Goal: Task Accomplishment & Management: Manage account settings

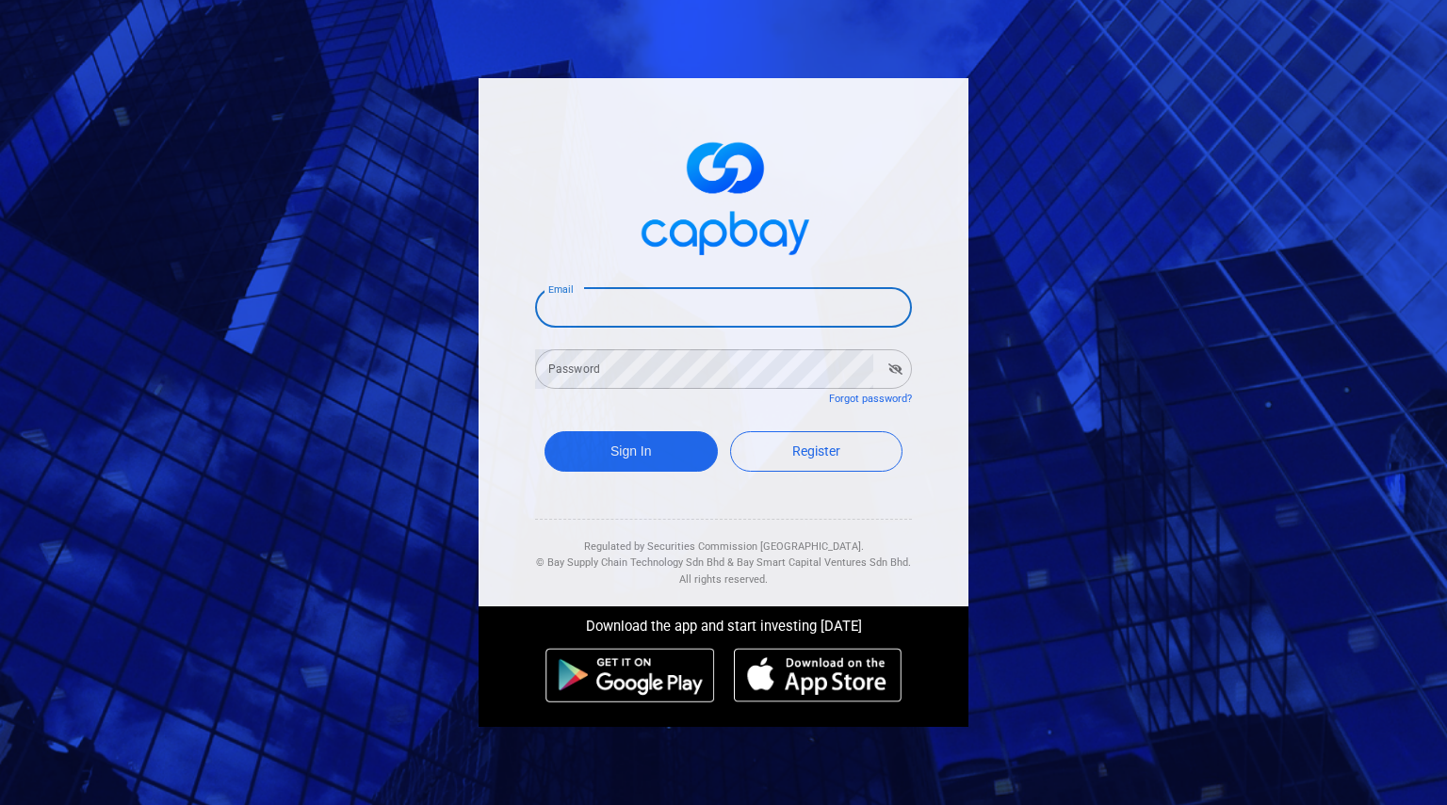
click at [580, 319] on input "Email" at bounding box center [723, 308] width 377 height 40
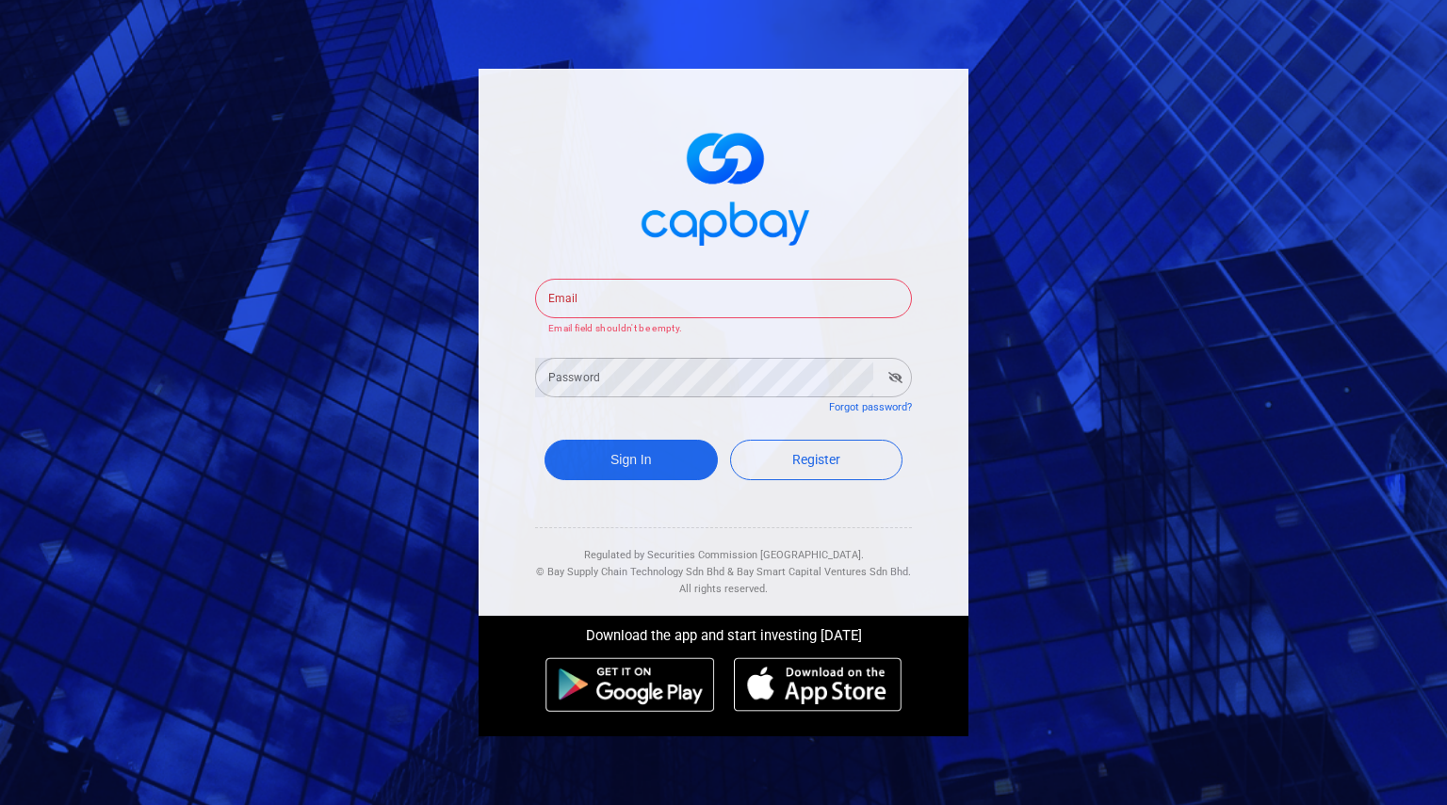
type input "[EMAIL_ADDRESS][DOMAIN_NAME]"
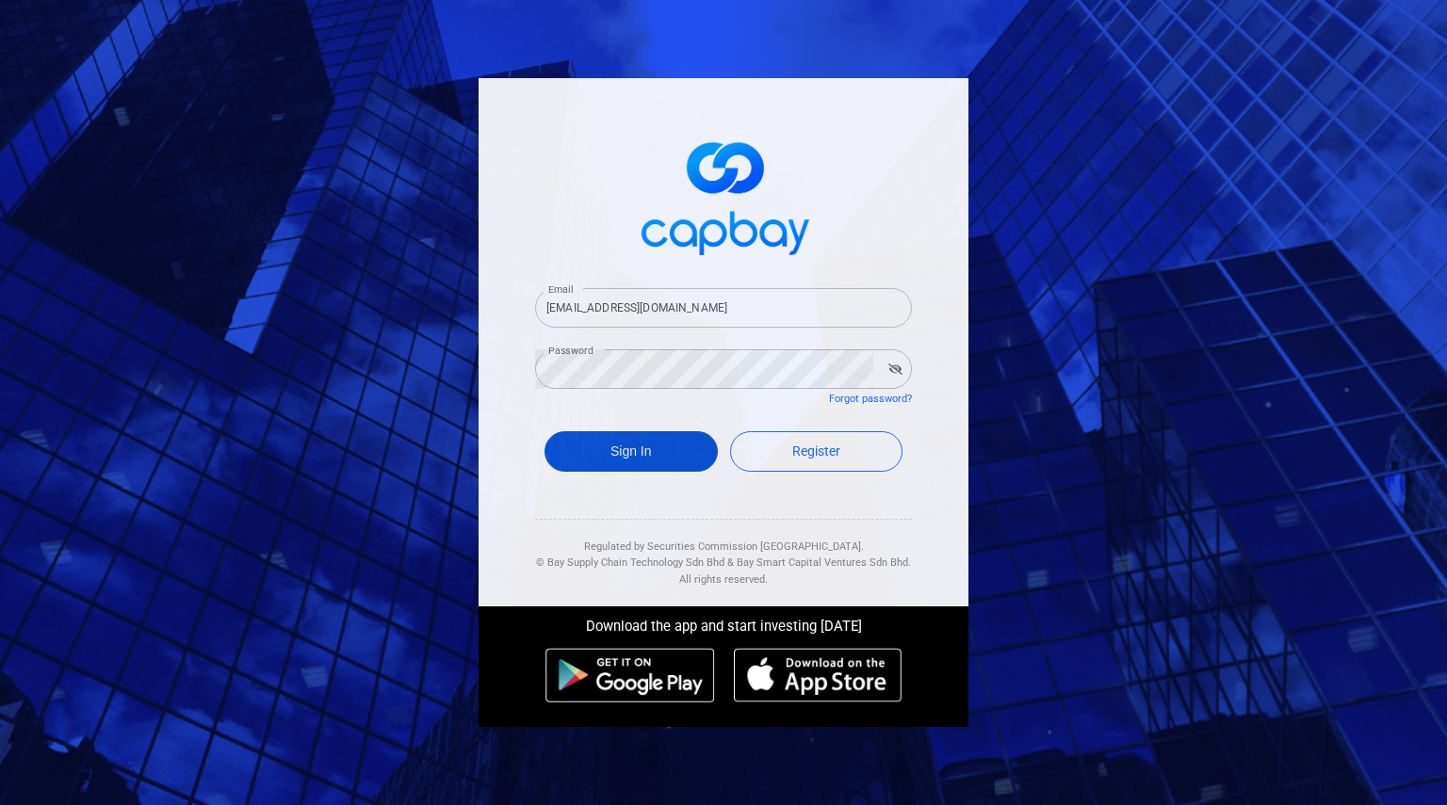
click at [646, 446] on button "Sign In" at bounding box center [631, 451] width 173 height 41
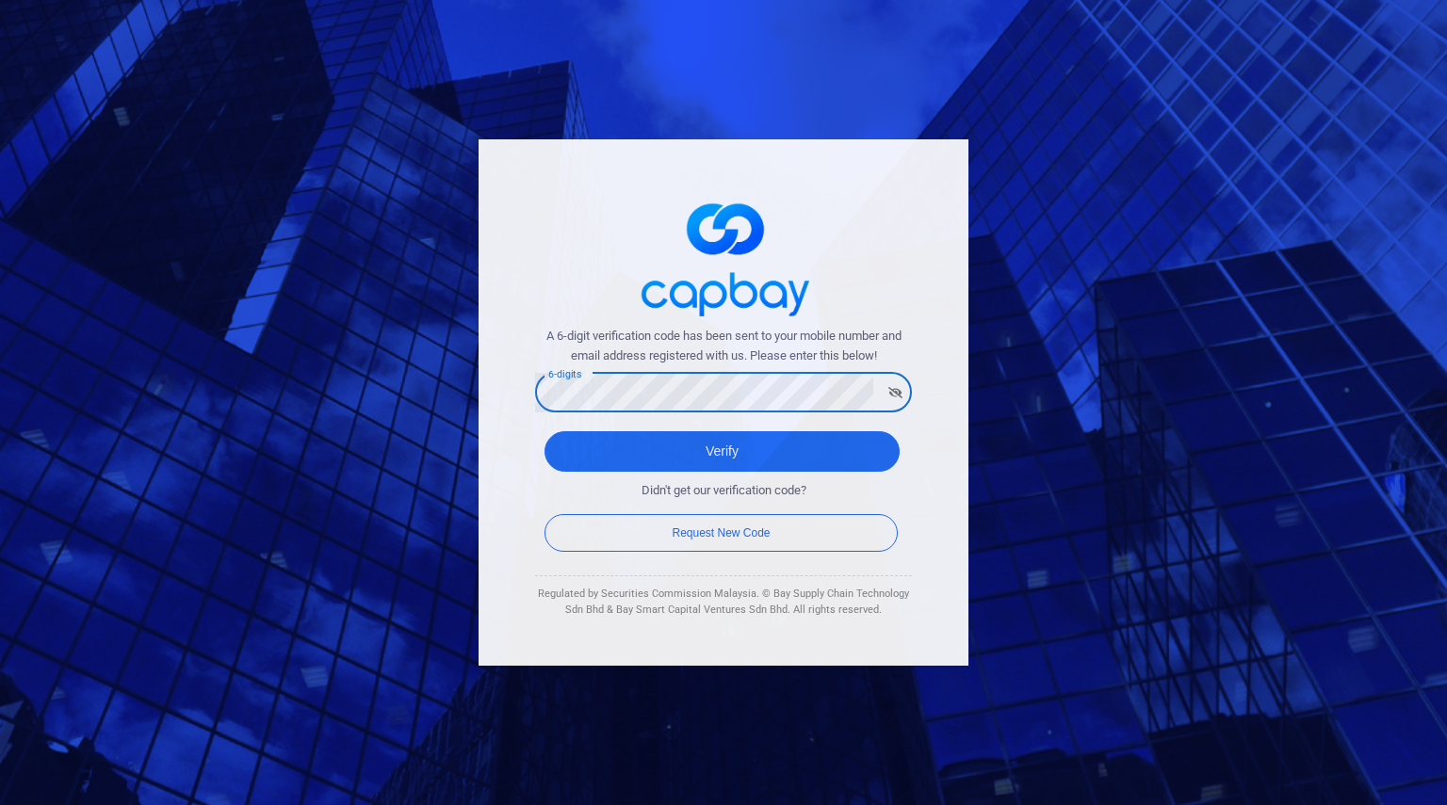
click at [519, 478] on div "A 6-digit verification code has been sent to your mobile number and email addre…" at bounding box center [724, 402] width 490 height 527
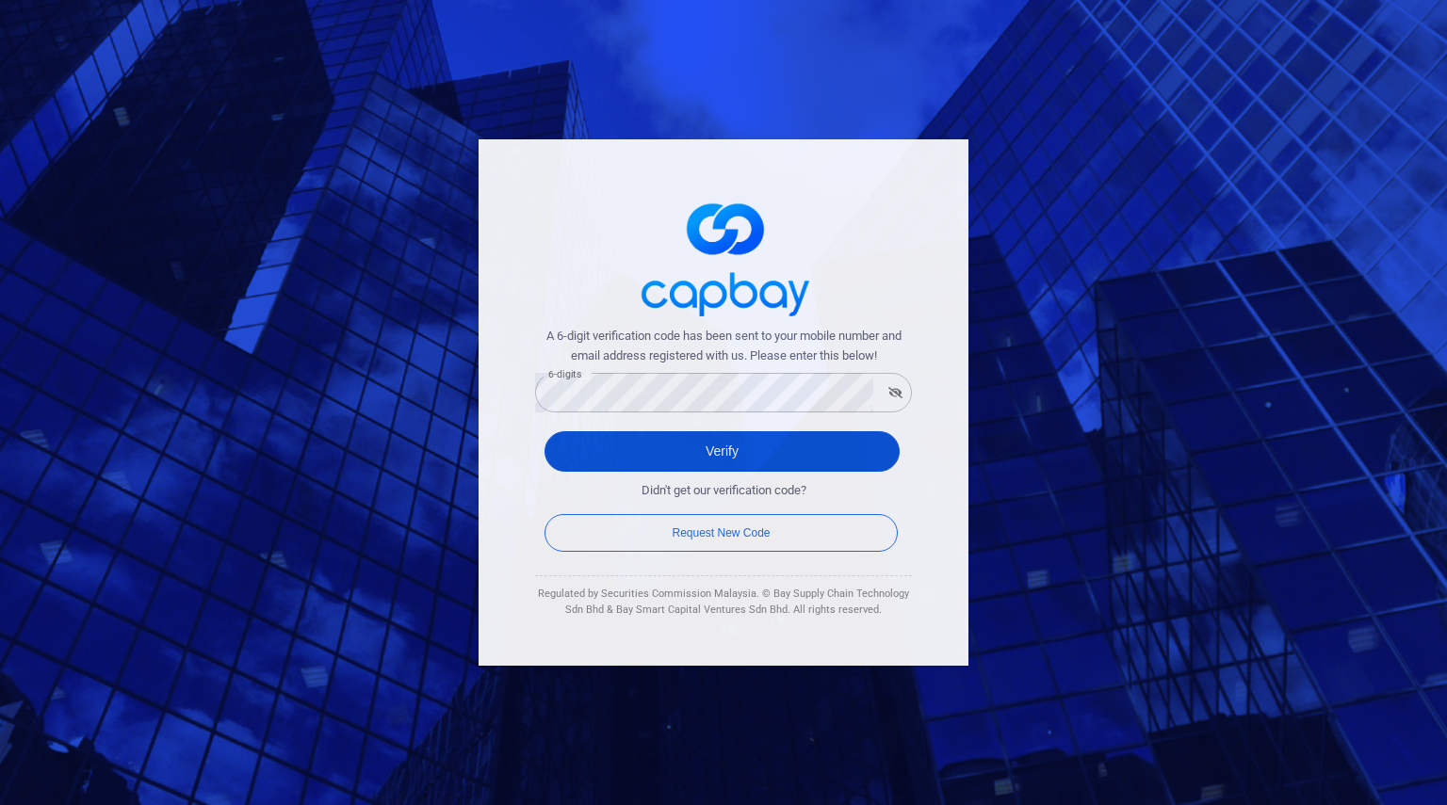
click at [726, 449] on button "Verify" at bounding box center [722, 451] width 355 height 41
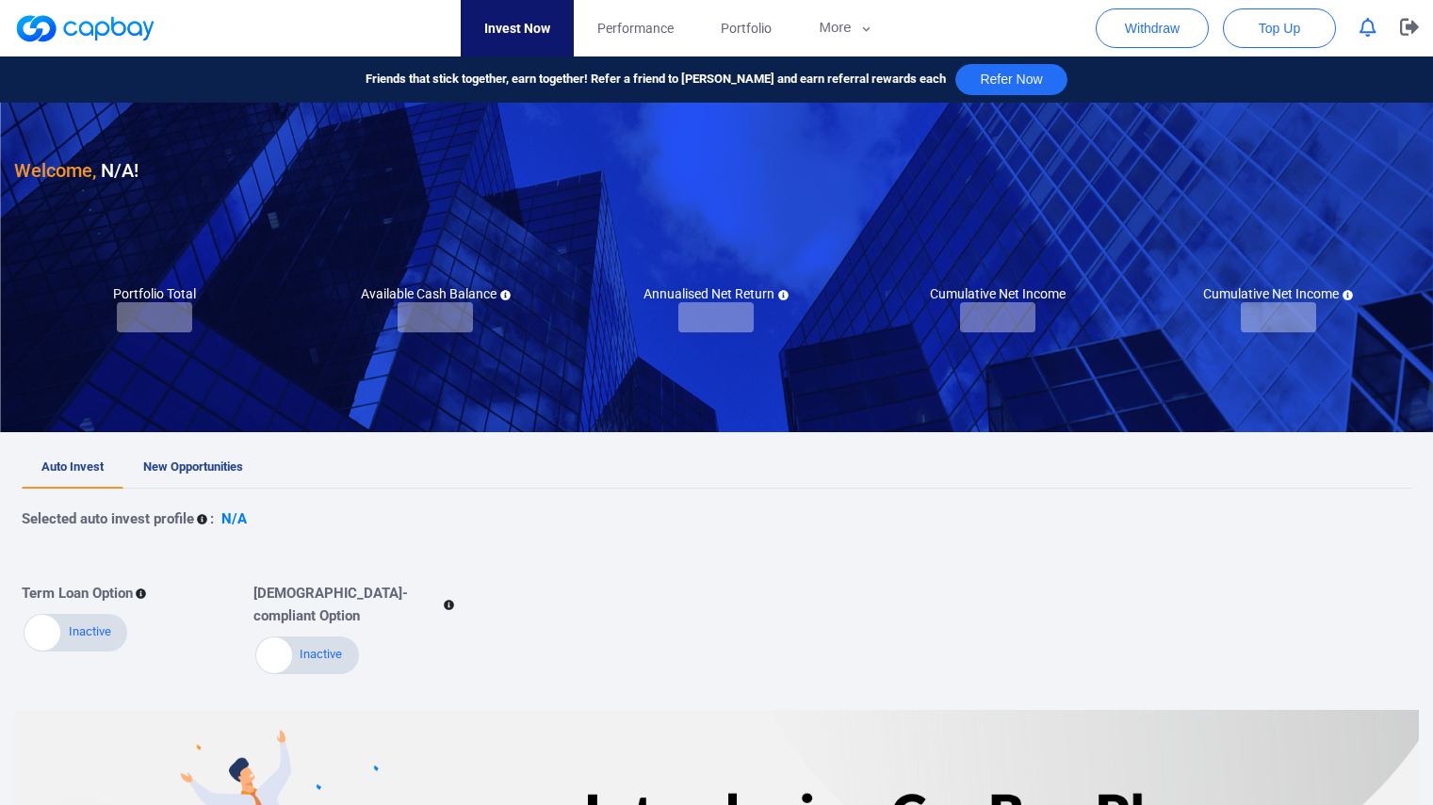
checkbox input "true"
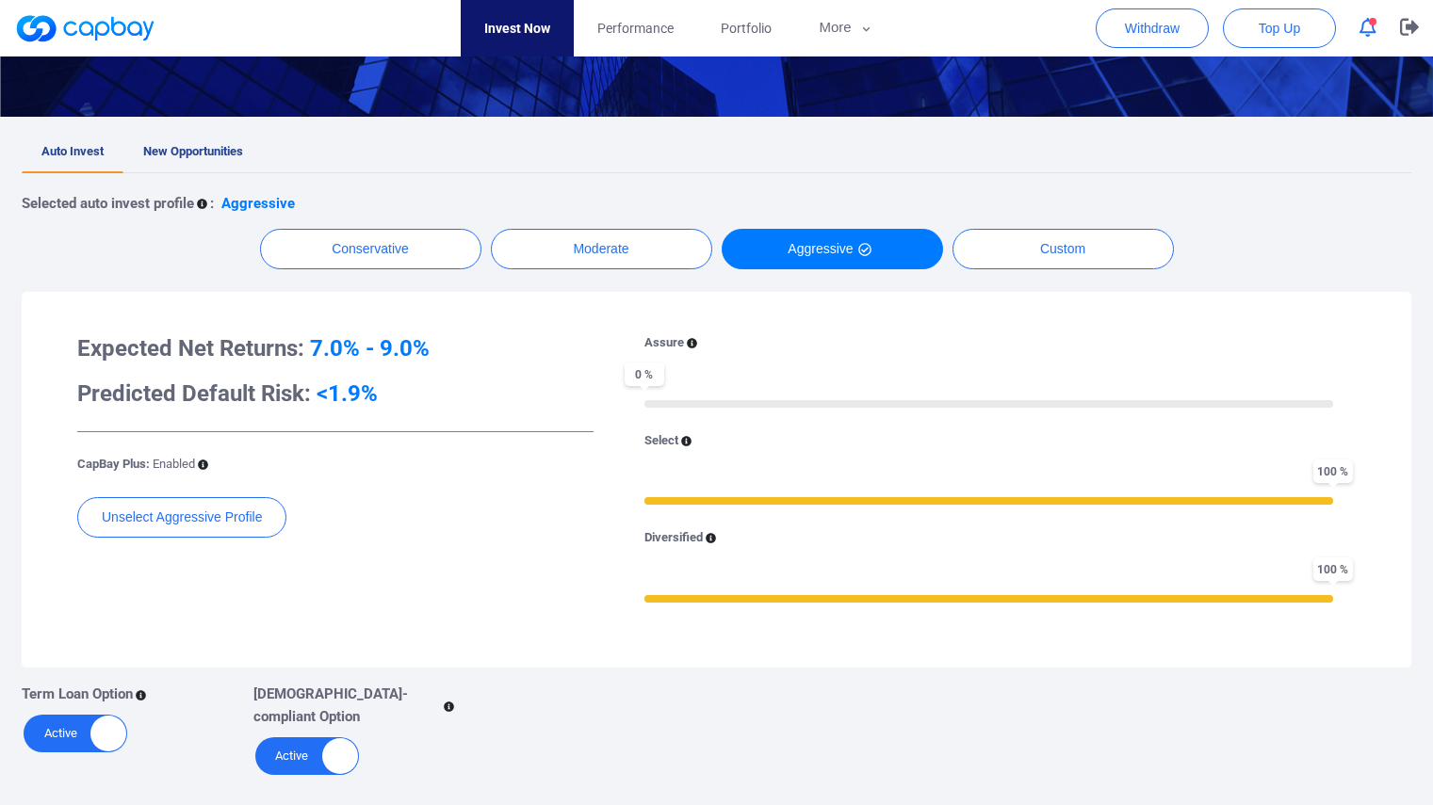
scroll to position [283, 0]
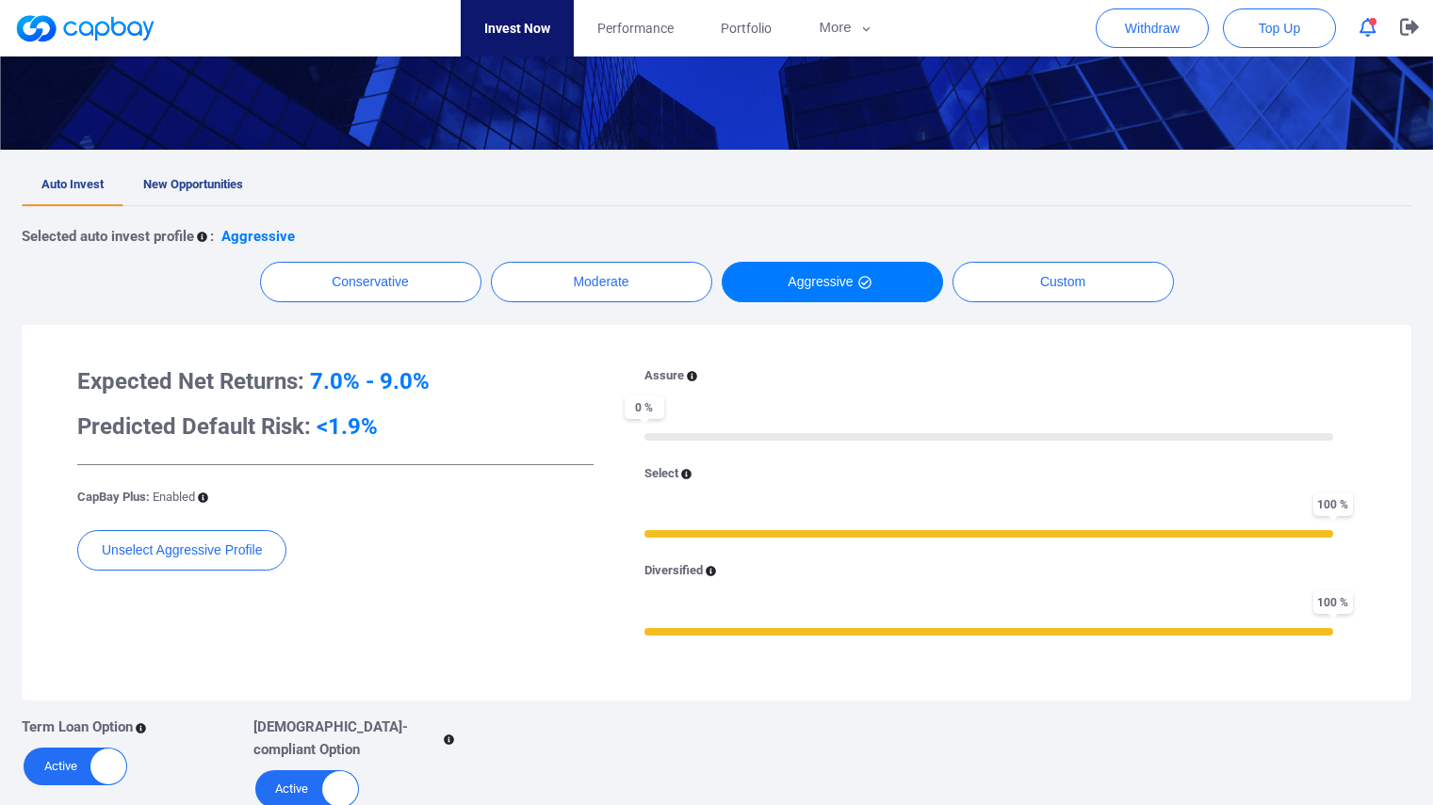
click at [666, 439] on div at bounding box center [988, 437] width 689 height 8
drag, startPoint x: 676, startPoint y: 434, endPoint x: 757, endPoint y: 437, distance: 81.1
click at [757, 437] on div "0 %" at bounding box center [988, 435] width 689 height 13
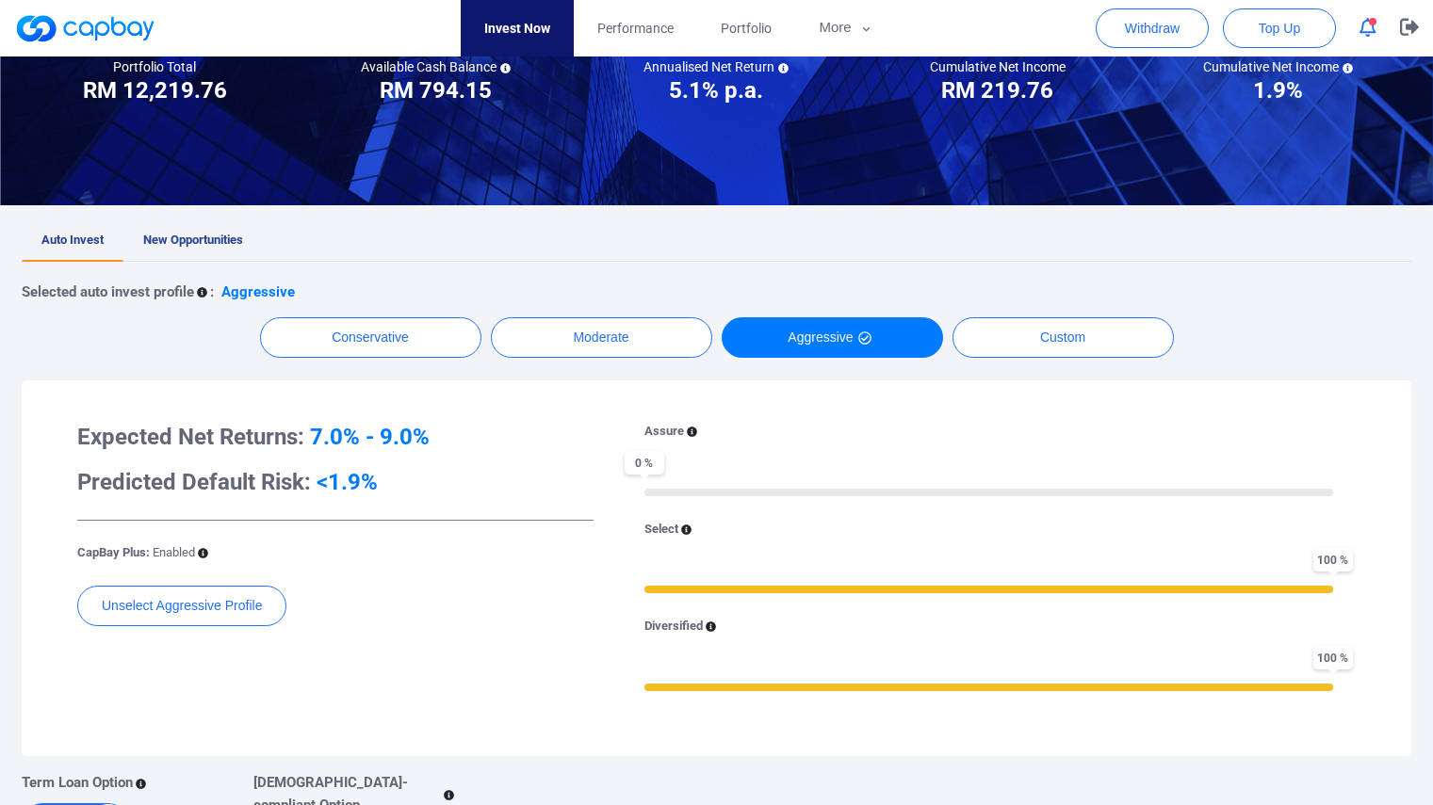
scroll to position [224, 0]
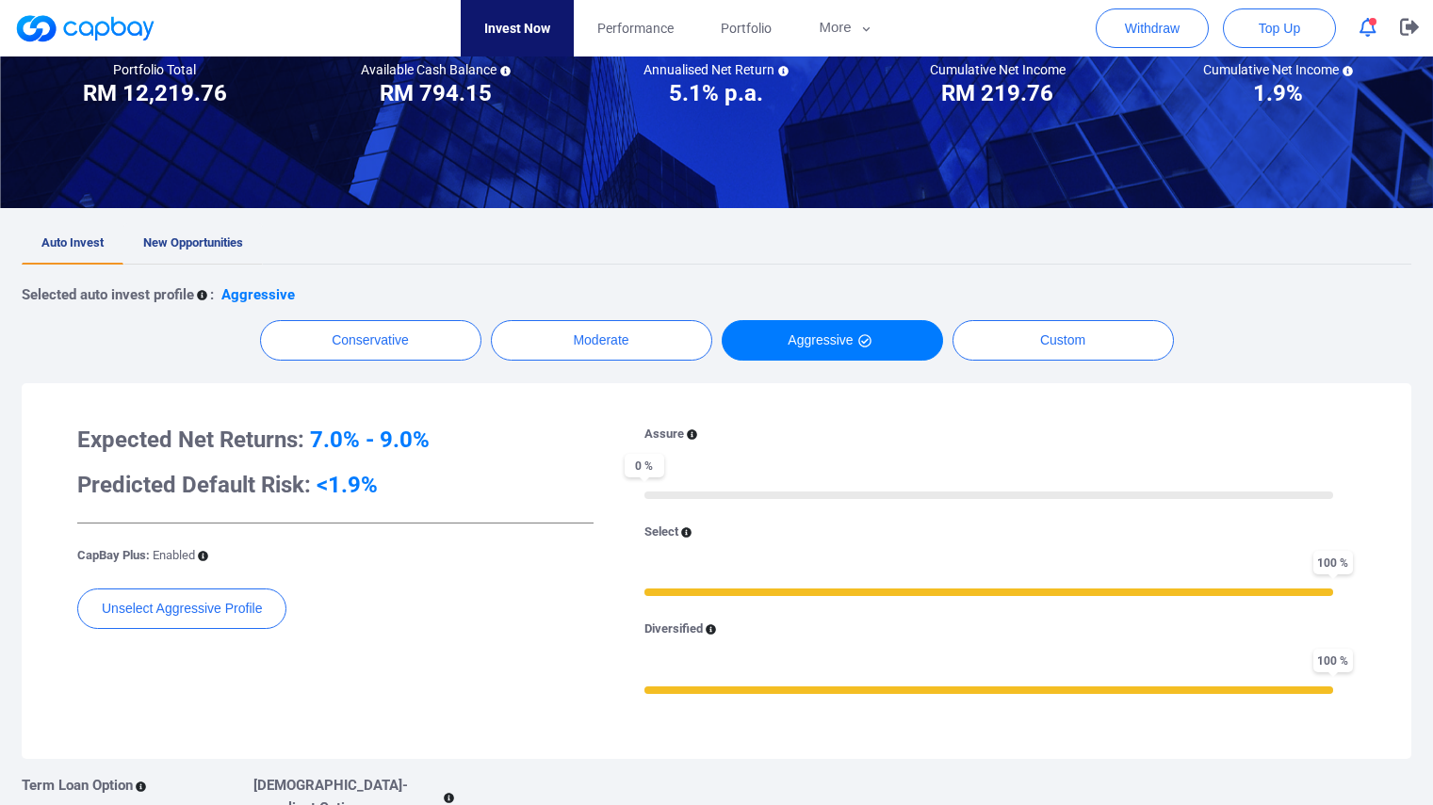
click at [177, 247] on span "New Opportunities" at bounding box center [193, 243] width 100 height 14
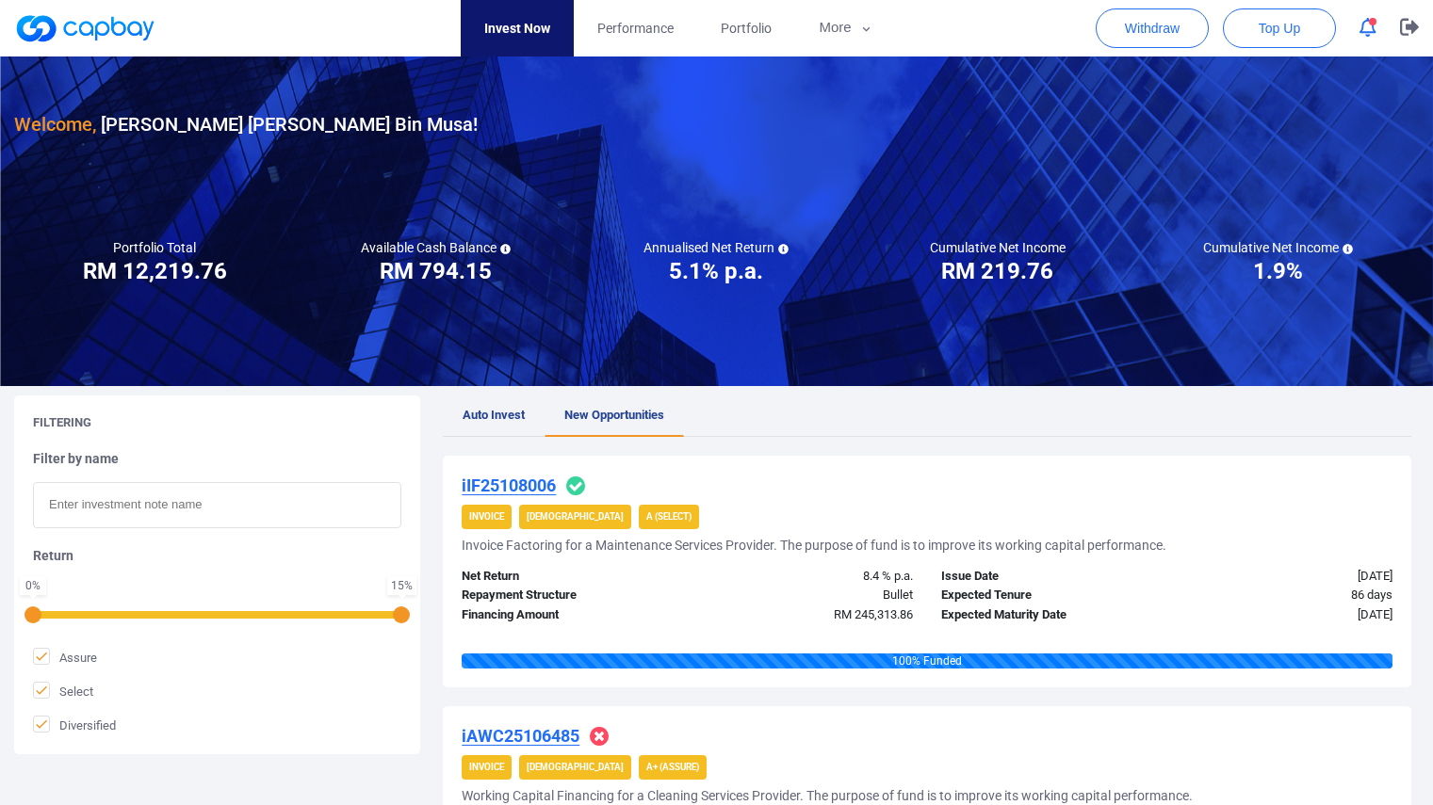
click at [501, 415] on span "Auto Invest" at bounding box center [494, 415] width 62 height 14
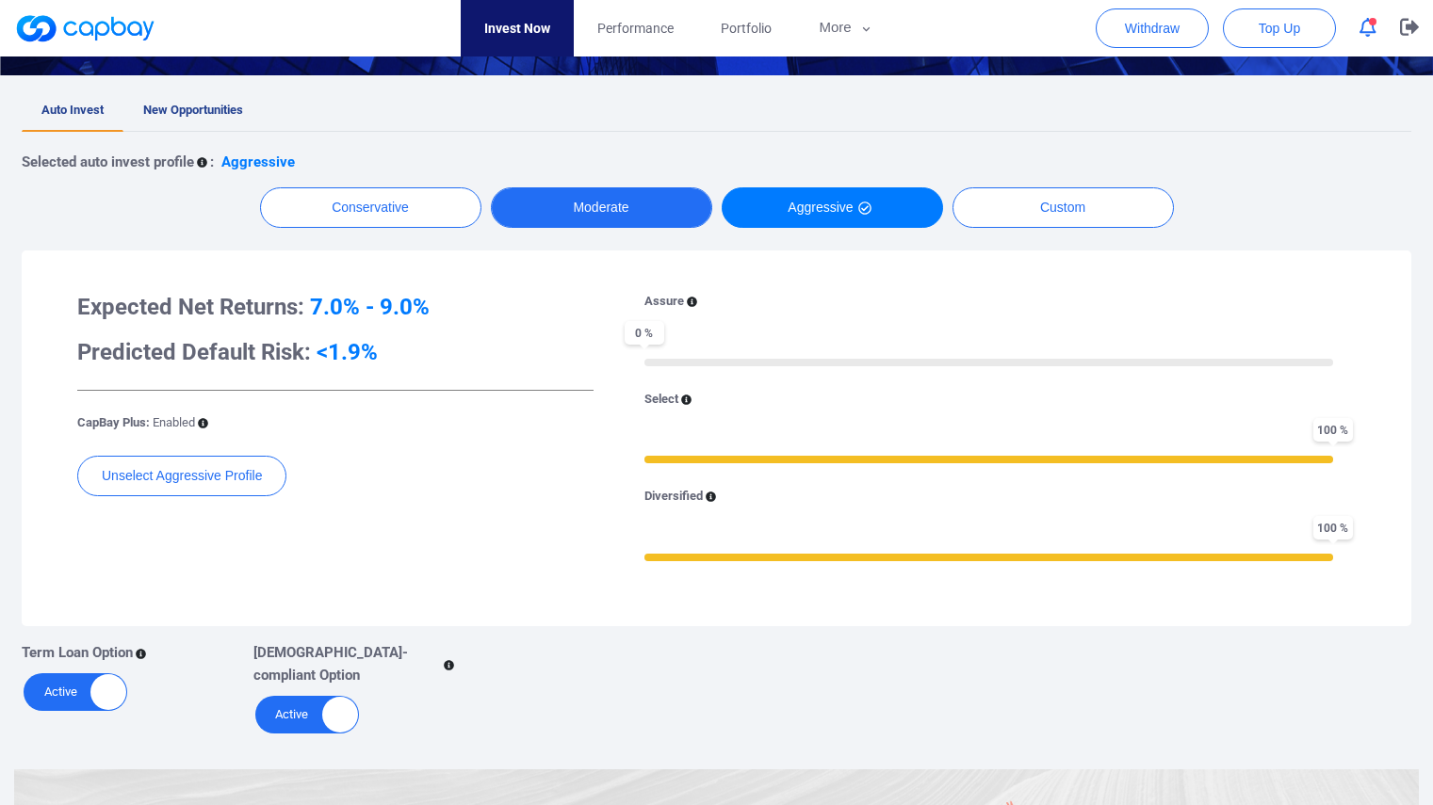
scroll to position [377, 0]
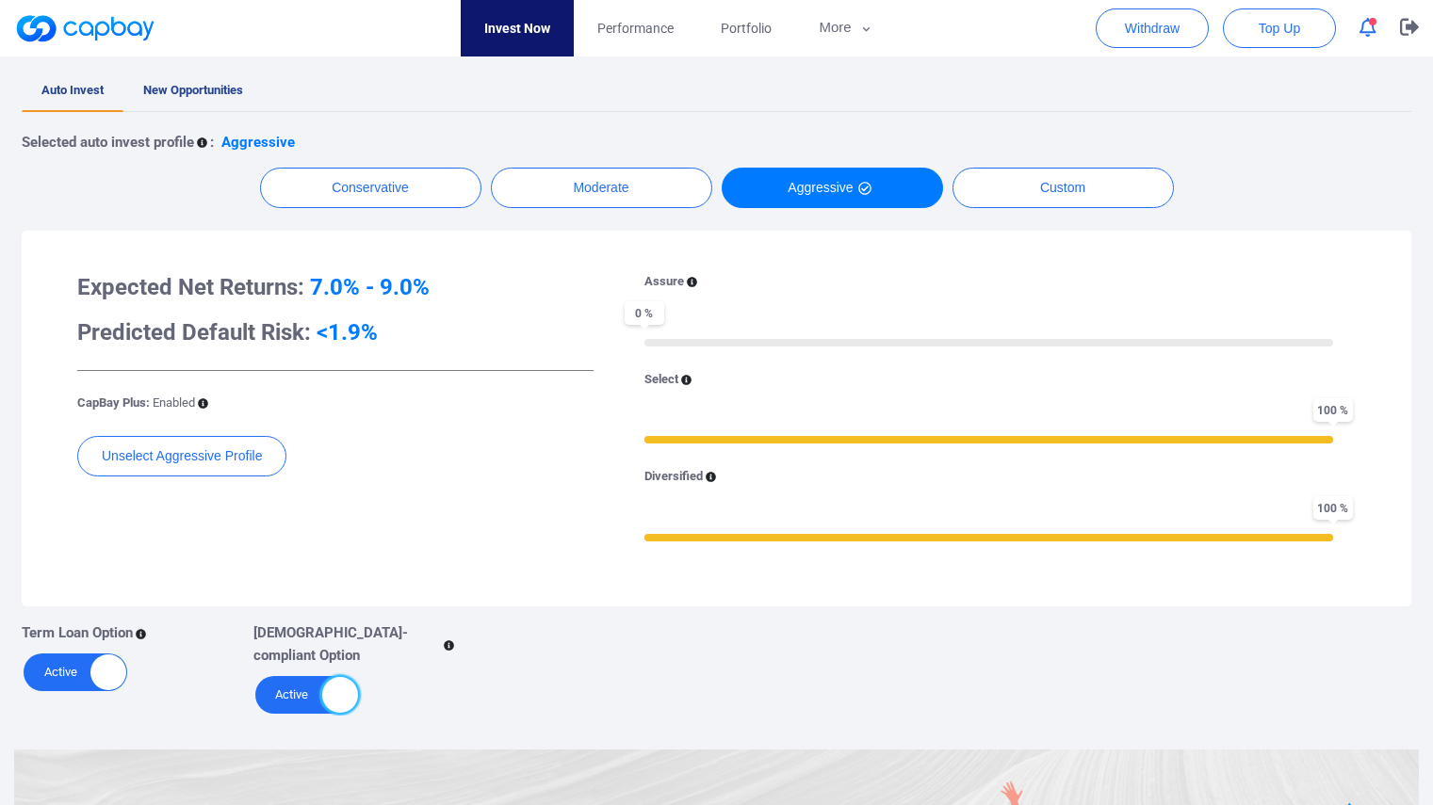
click at [341, 677] on div at bounding box center [340, 695] width 36 height 36
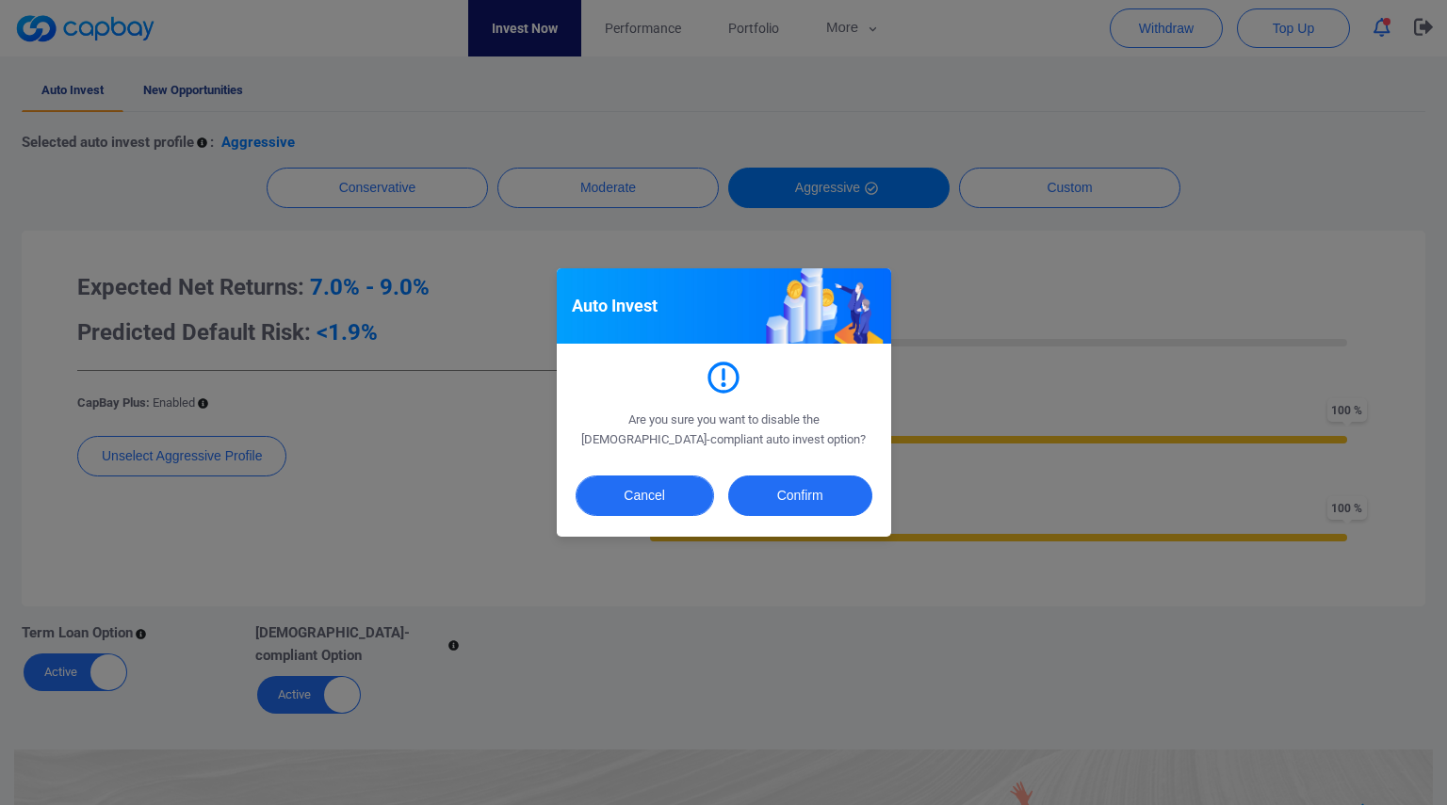
click at [629, 502] on button "Cancel" at bounding box center [645, 496] width 138 height 41
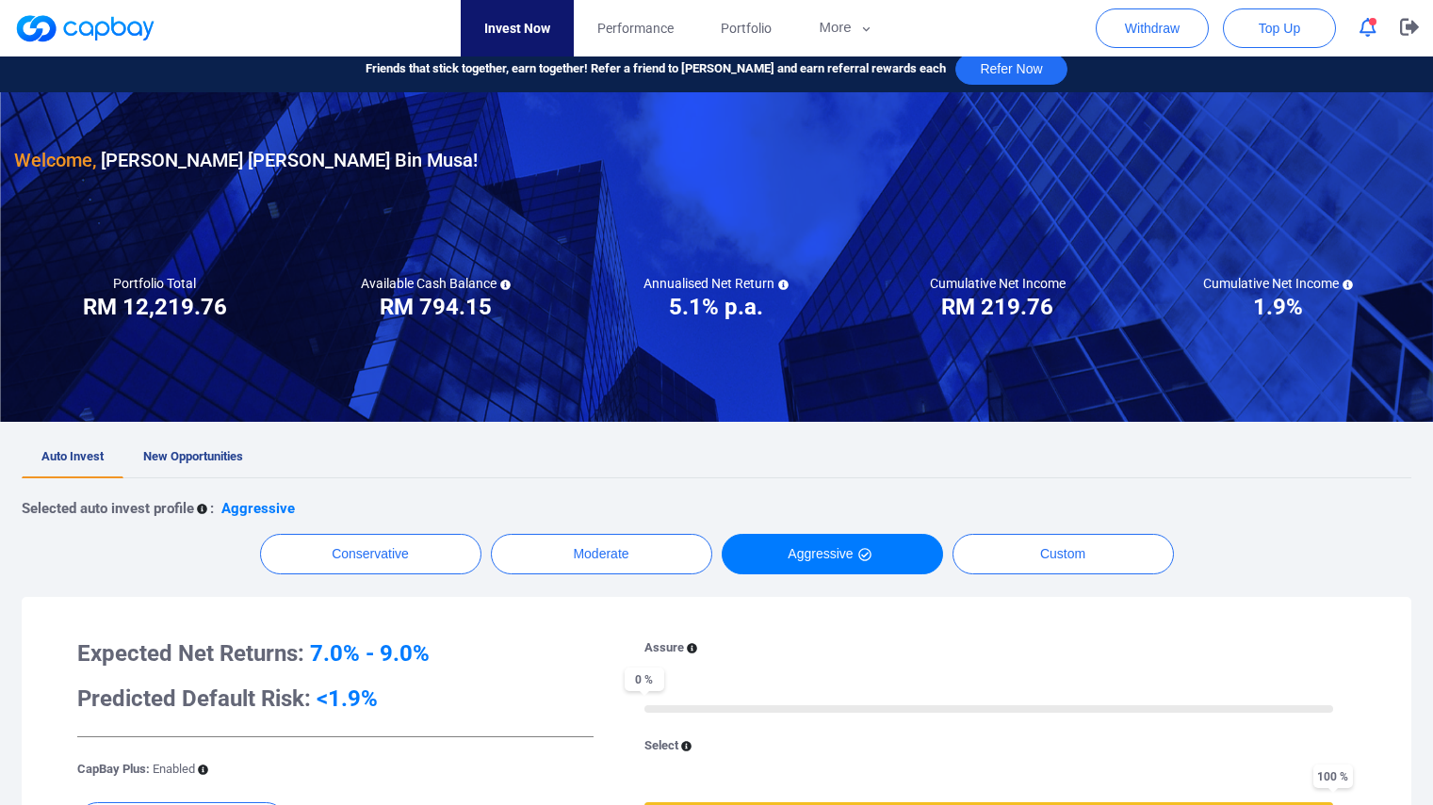
scroll to position [0, 0]
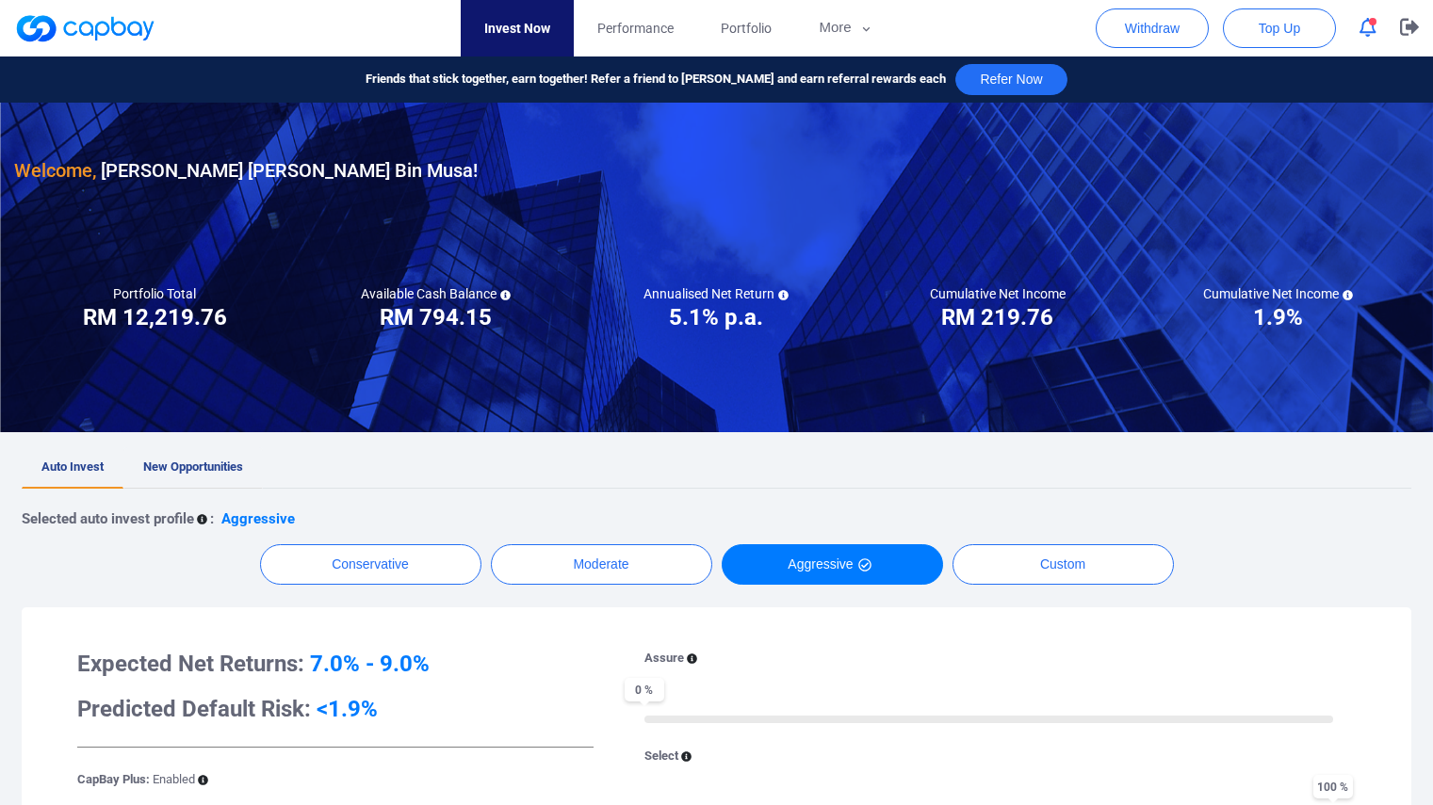
click at [242, 465] on span "New Opportunities" at bounding box center [193, 467] width 100 height 14
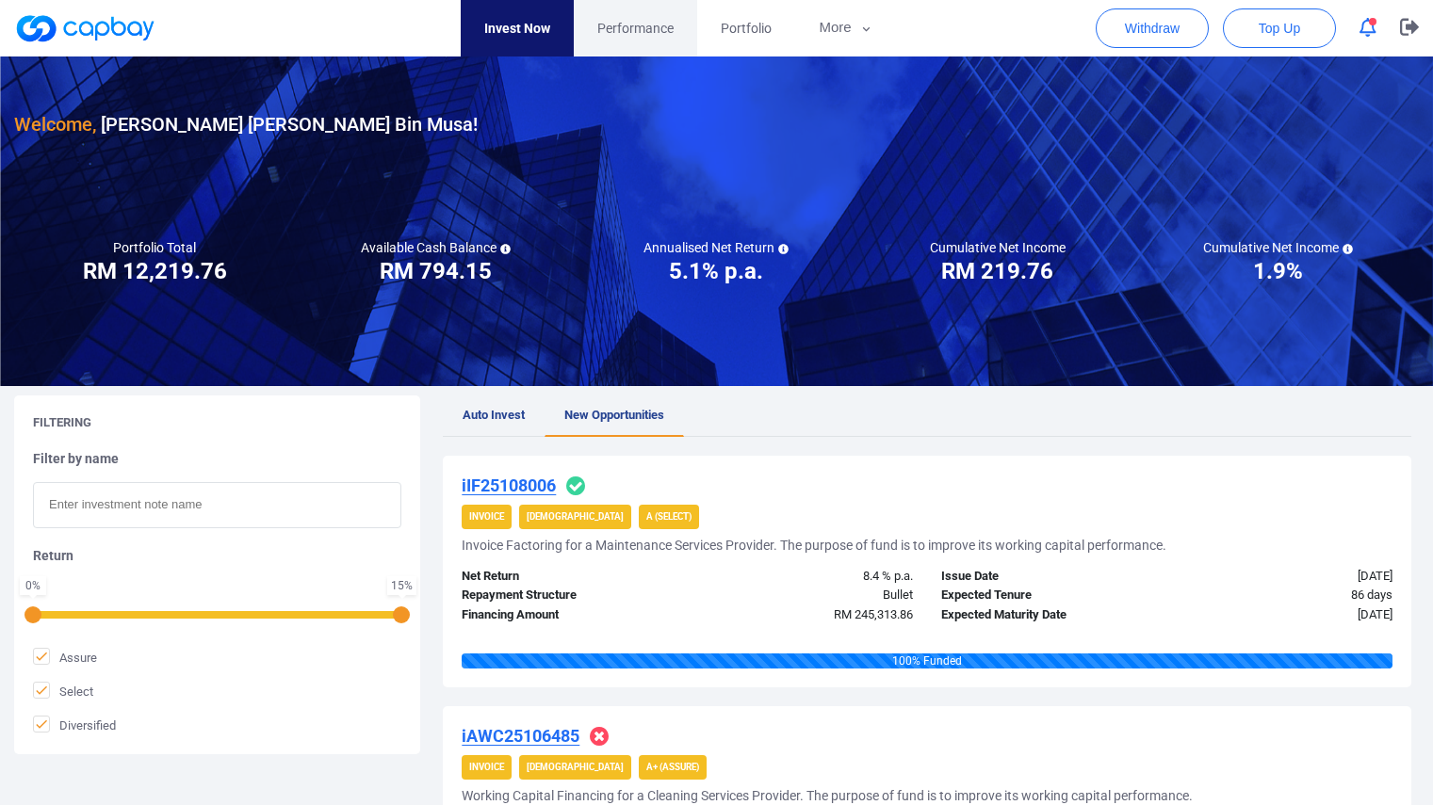
click at [631, 29] on span "Performance" at bounding box center [635, 28] width 76 height 21
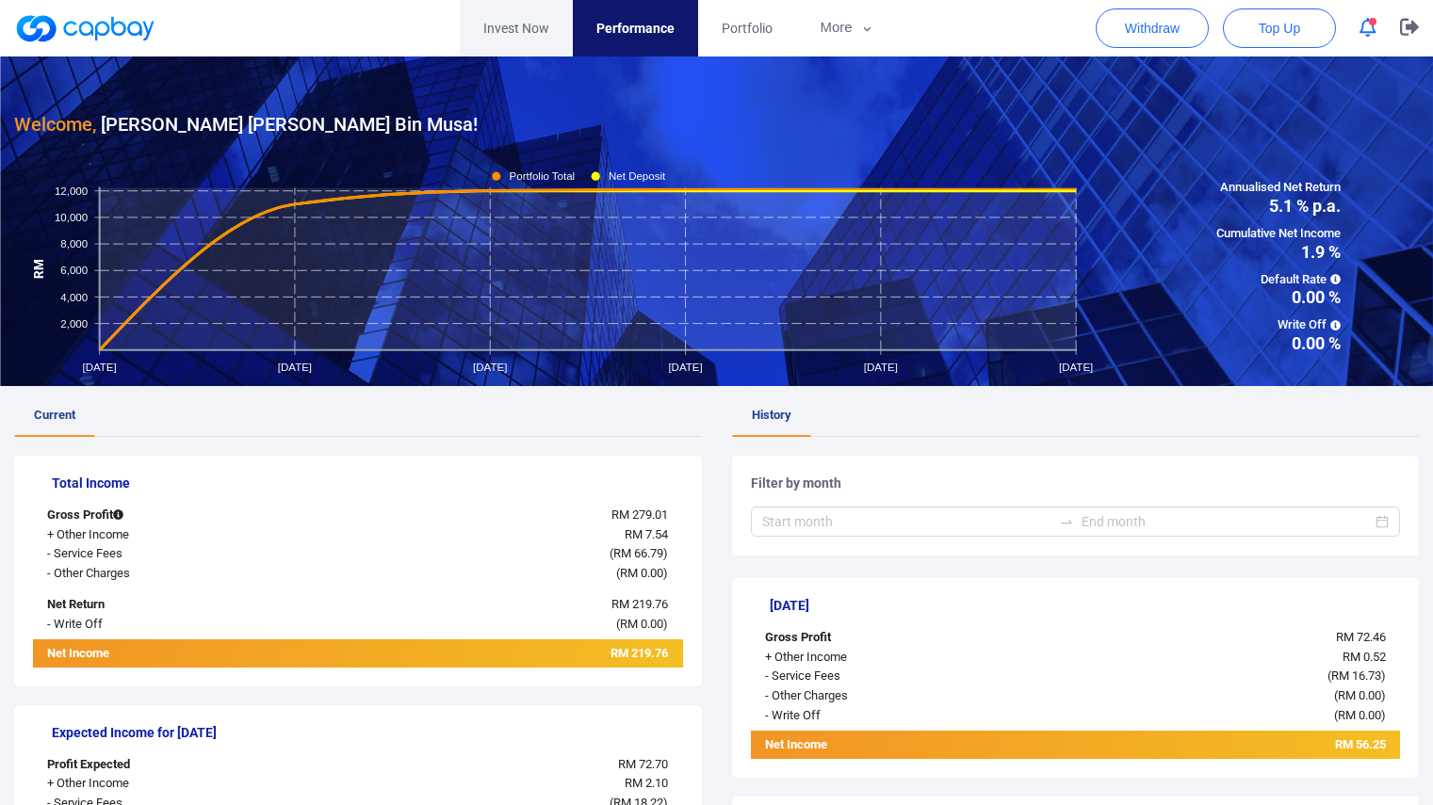
click at [513, 34] on link "Invest Now" at bounding box center [516, 28] width 113 height 57
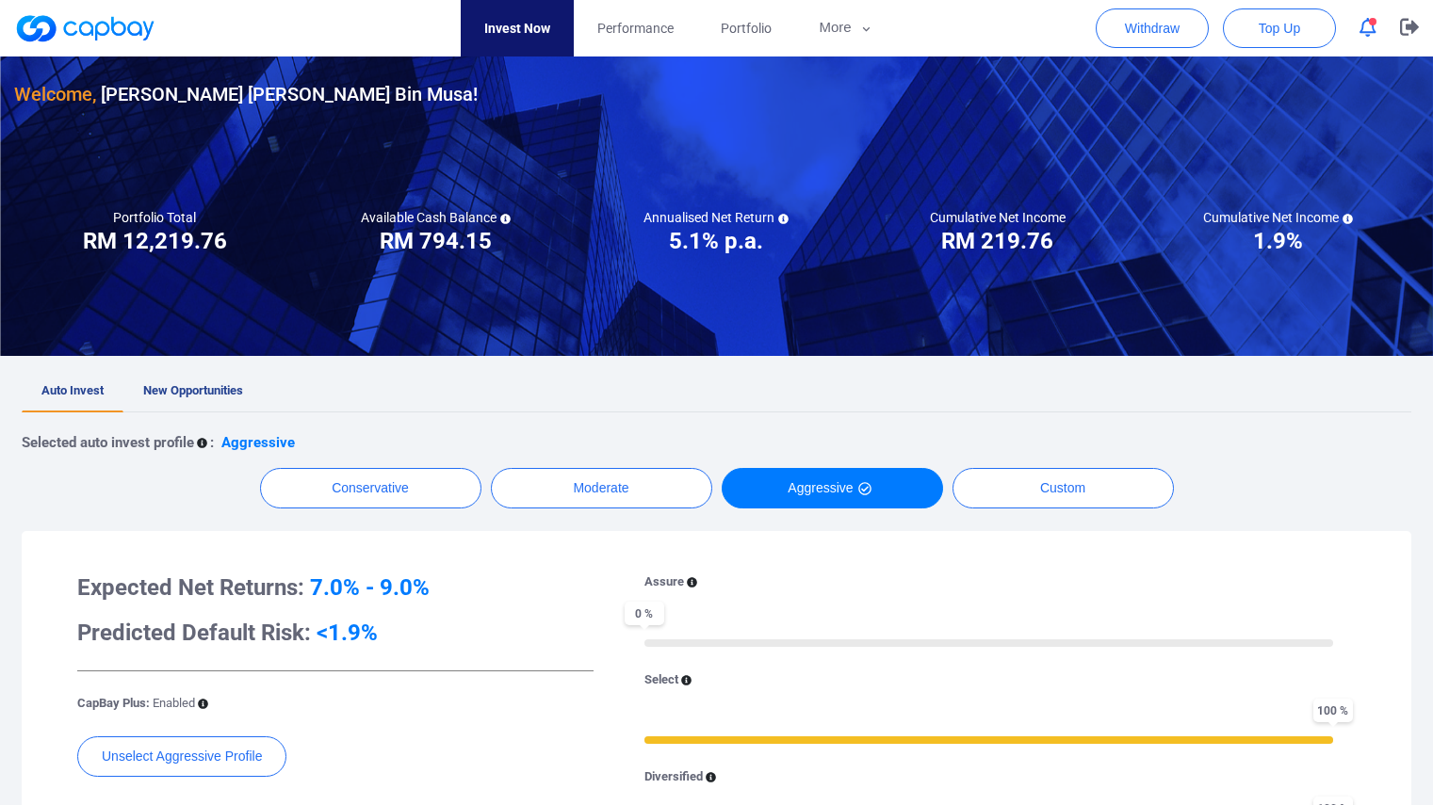
scroll to position [377, 0]
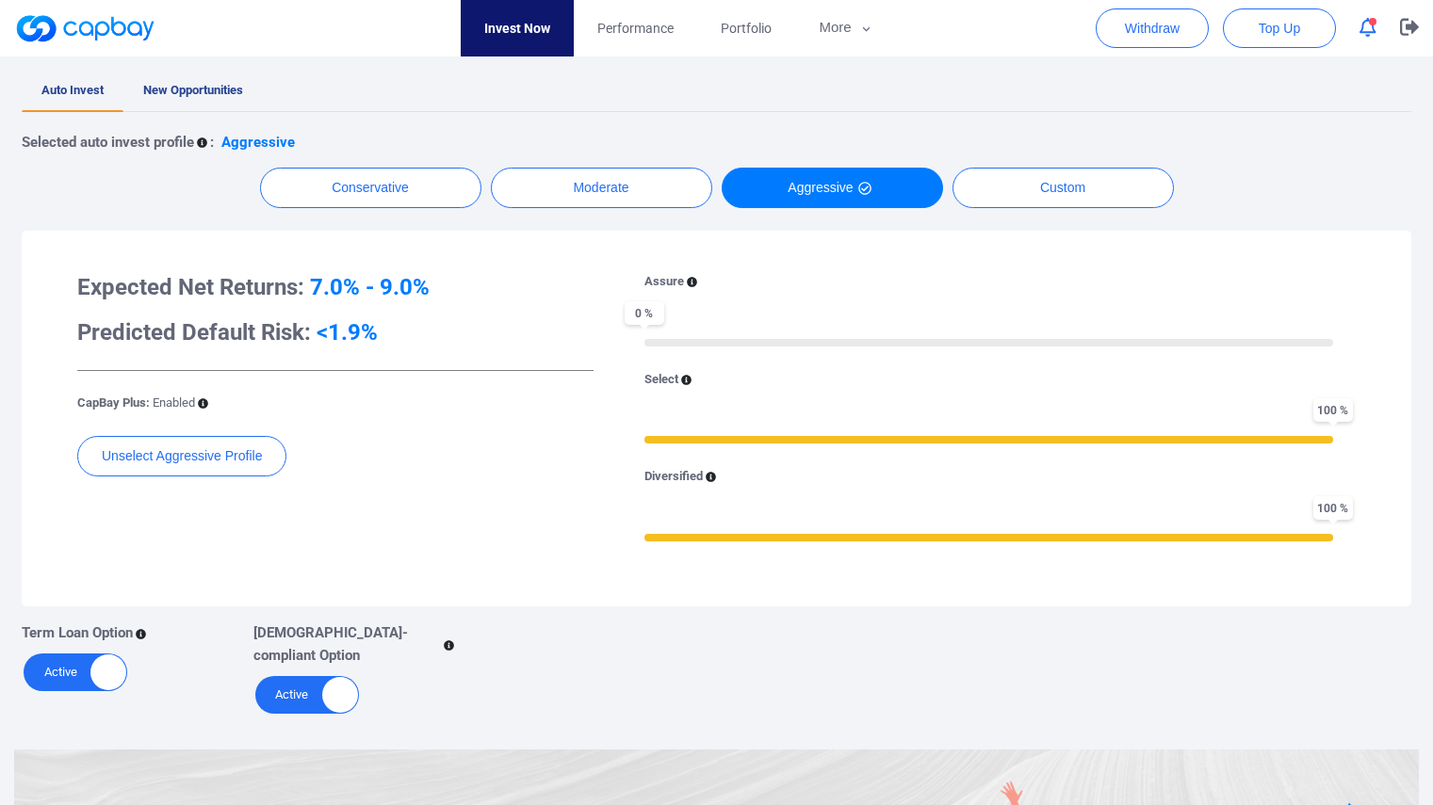
click at [317, 683] on div "Active Inactive" at bounding box center [307, 695] width 104 height 38
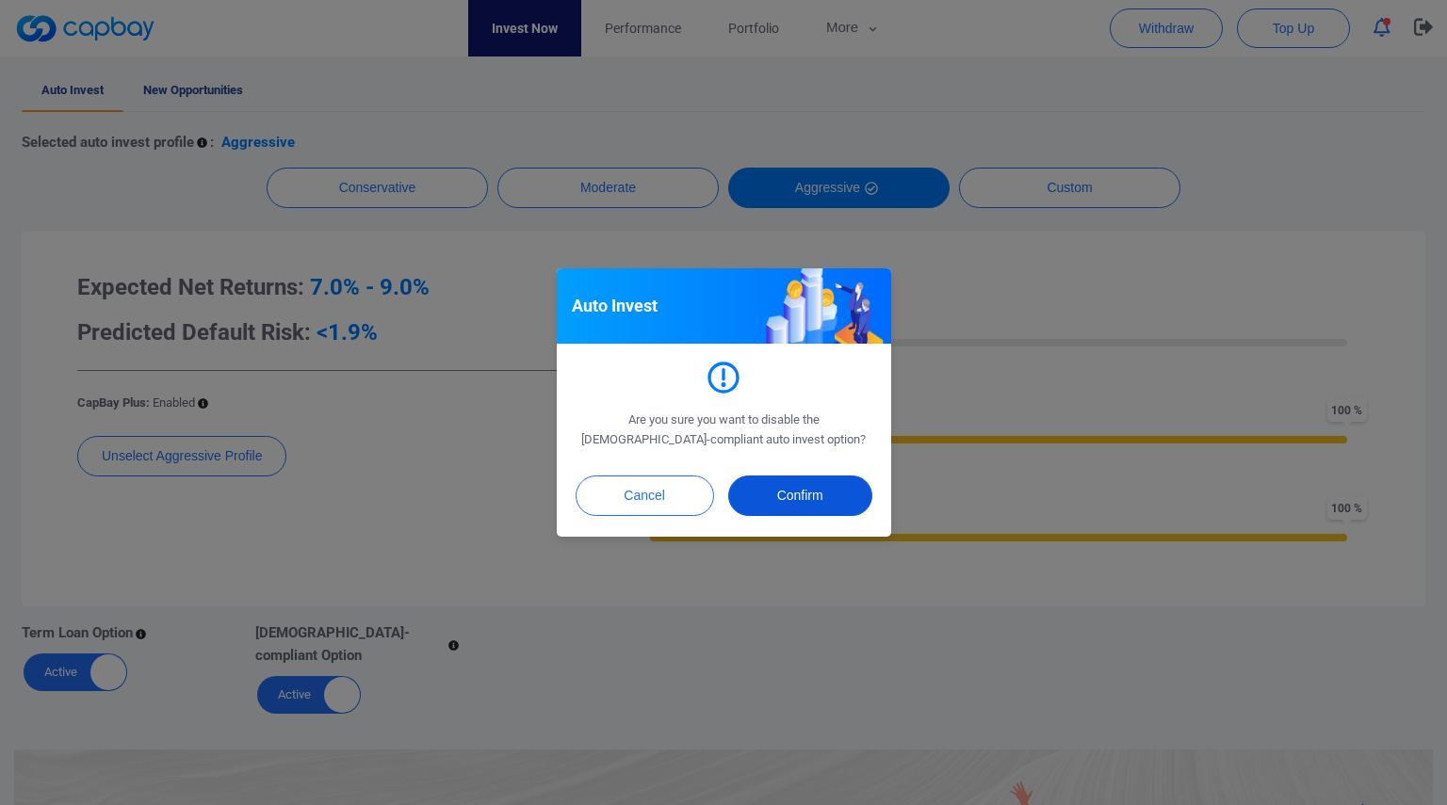
click at [784, 493] on button "Confirm" at bounding box center [800, 496] width 144 height 41
checkbox input "false"
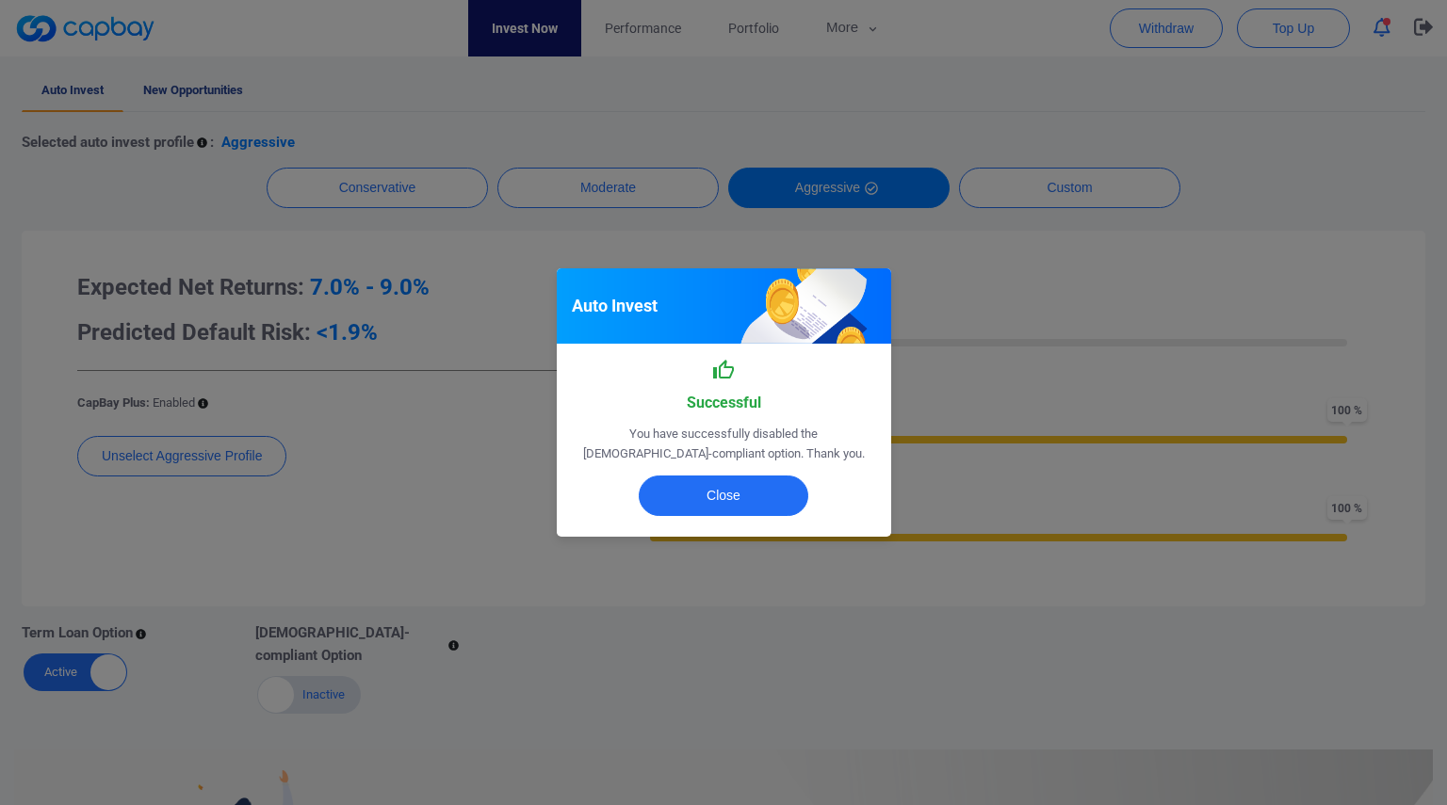
click at [608, 643] on div "Auto Invest Successful You have successfully disabled the [DEMOGRAPHIC_DATA]-co…" at bounding box center [723, 402] width 1447 height 805
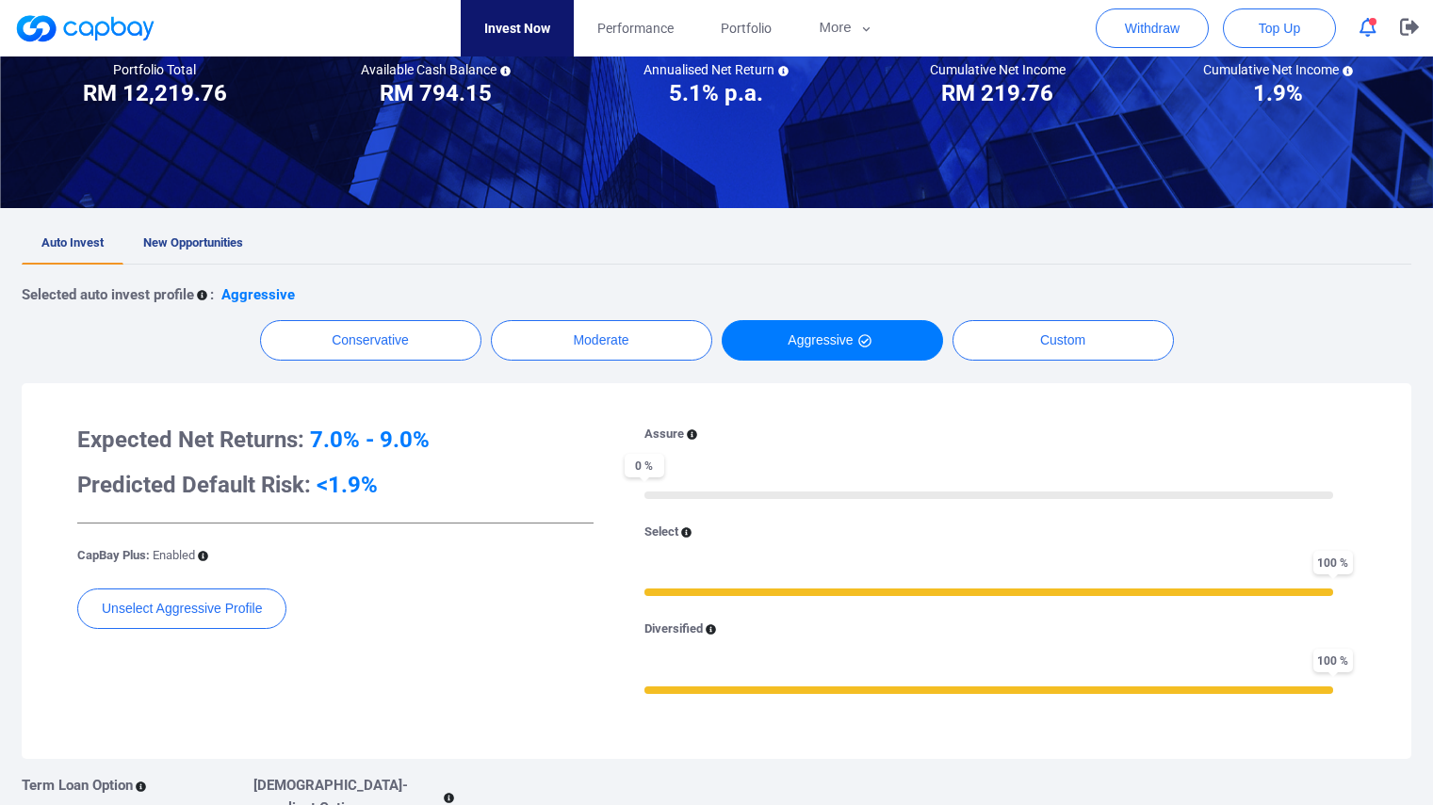
scroll to position [130, 0]
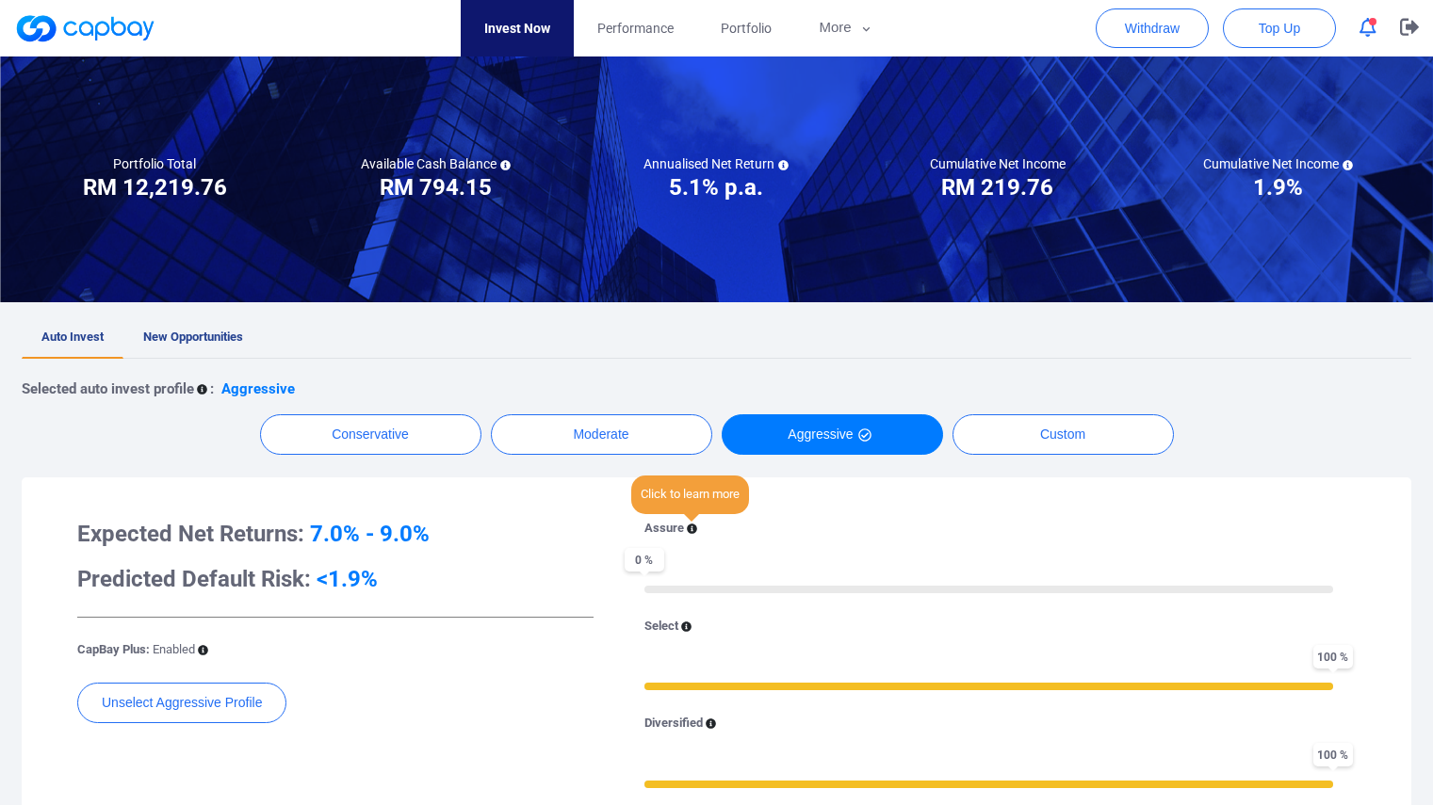
click at [692, 529] on icon at bounding box center [692, 529] width 10 height 10
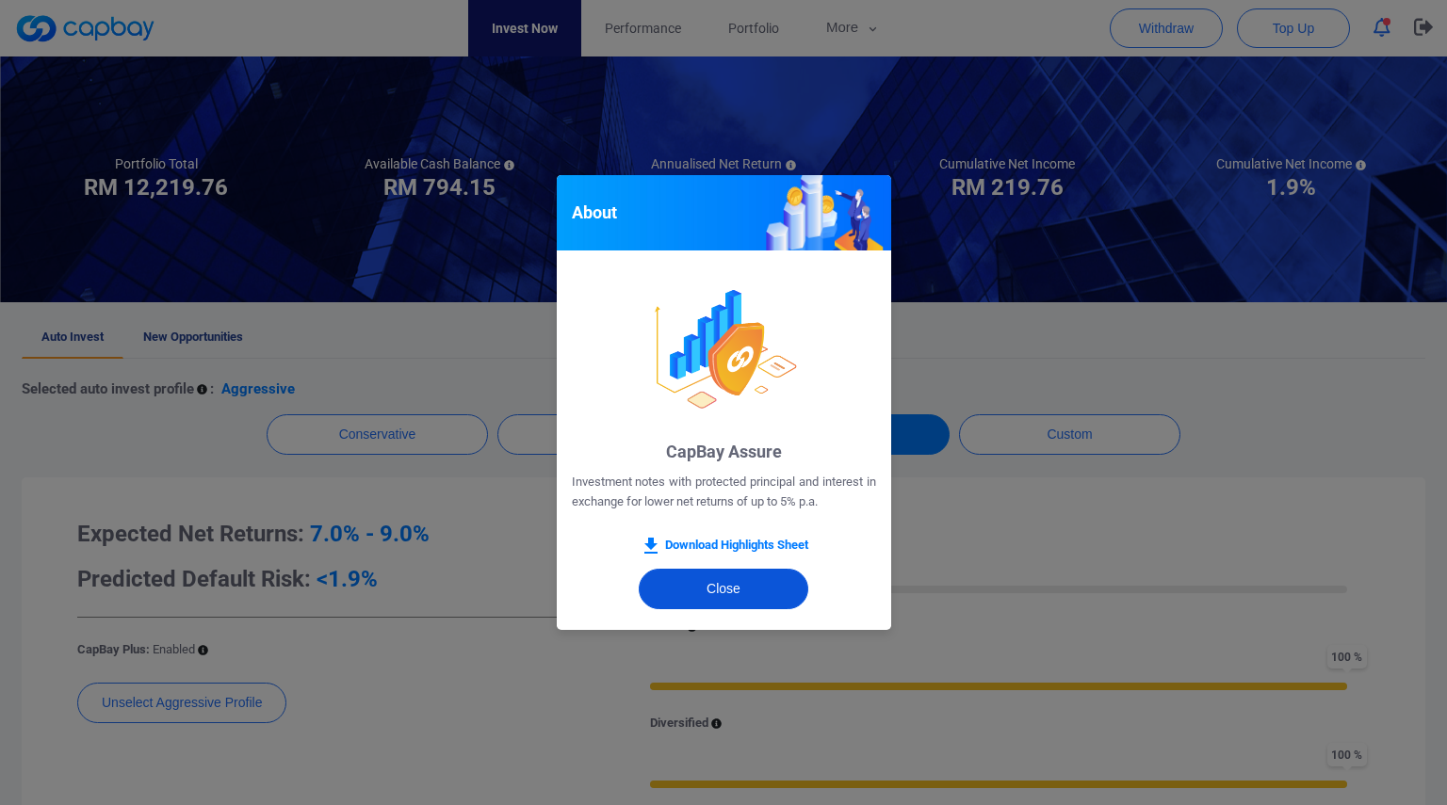
click at [709, 590] on button "Close" at bounding box center [724, 589] width 170 height 41
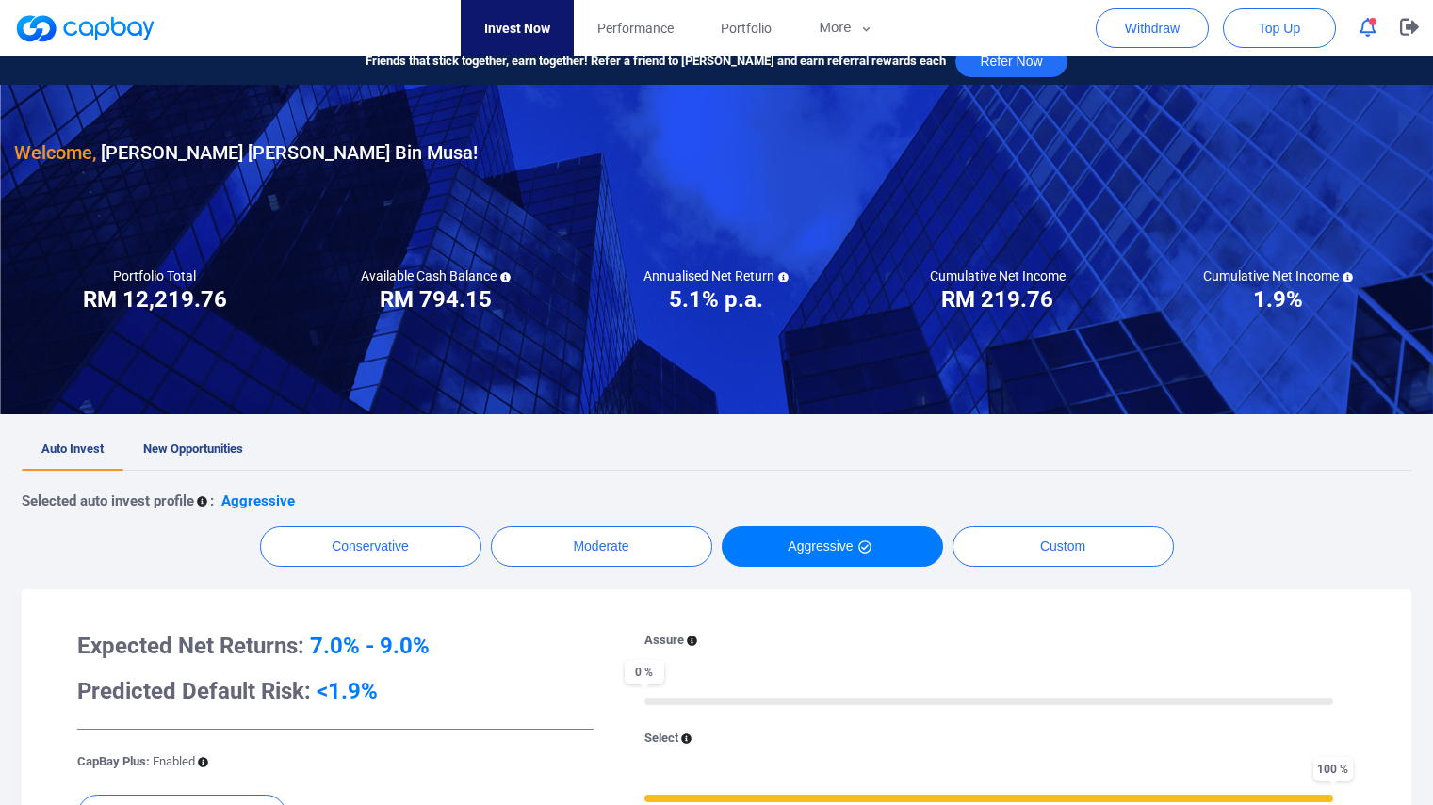
scroll to position [0, 0]
